Goal: Find specific page/section: Find specific page/section

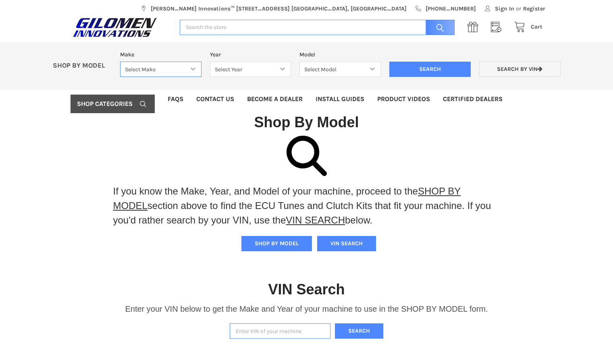
click at [196, 67] on select "Select Make Bobcat UTV Gravely UTV ACE 900 RANGER 570 Ranger 700 / 800 RANGER 9…" at bounding box center [160, 70] width 81 height 16
select select "340"
click at [120, 62] on select "Select Make Bobcat UTV Gravely UTV ACE 900 RANGER 570 Ranger 700 / 800 RANGER 9…" at bounding box center [160, 70] width 81 height 16
click at [268, 69] on select "Select Year [DATE] 2015 2016 2017 2018 2019 2020 2021 2022 2023 2024 2025" at bounding box center [250, 70] width 81 height 16
select select "545"
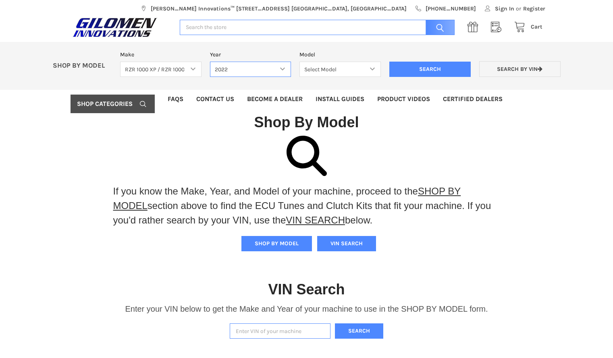
click at [210, 62] on select "Select Year [DATE] 2015 2016 2017 2018 2019 2020 2021 2022 2023 2024 2025" at bounding box center [250, 70] width 81 height 16
click at [331, 70] on select "Select Model RZR Trail RZR Trail S RZR XP 1000 / RZR XP 4 1000 RZR XP 1000 Trai…" at bounding box center [340, 70] width 81 height 16
select select "549"
click at [300, 62] on select "Select Model RZR Trail RZR Trail S RZR XP 1000 / RZR XP 4 1000 RZR XP 1000 Trai…" at bounding box center [340, 70] width 81 height 16
click at [428, 71] on input "Search" at bounding box center [429, 69] width 81 height 15
